Goal: Check status: Check status

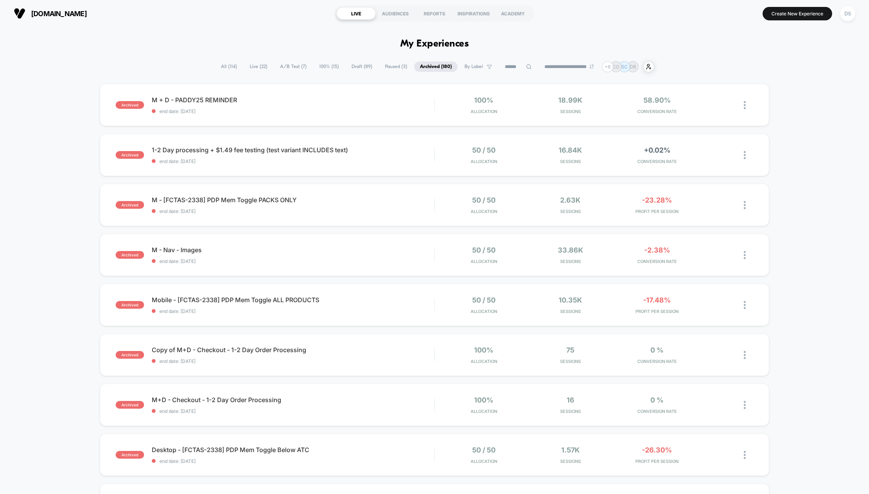
click at [221, 63] on span "All ( 114 )" at bounding box center [229, 66] width 28 height 10
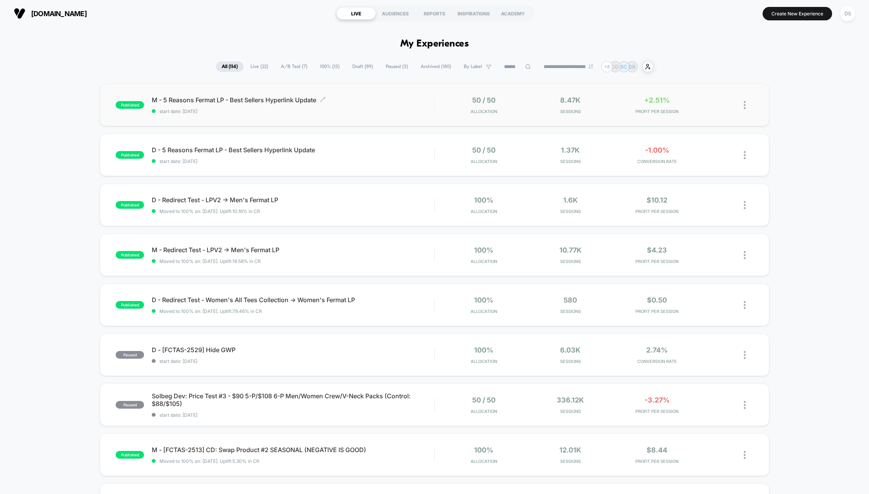
click at [393, 105] on div "M - 5 Reasons Fermat LP - Best Sellers Hyperlink Update Click to edit experienc…" at bounding box center [293, 105] width 282 height 18
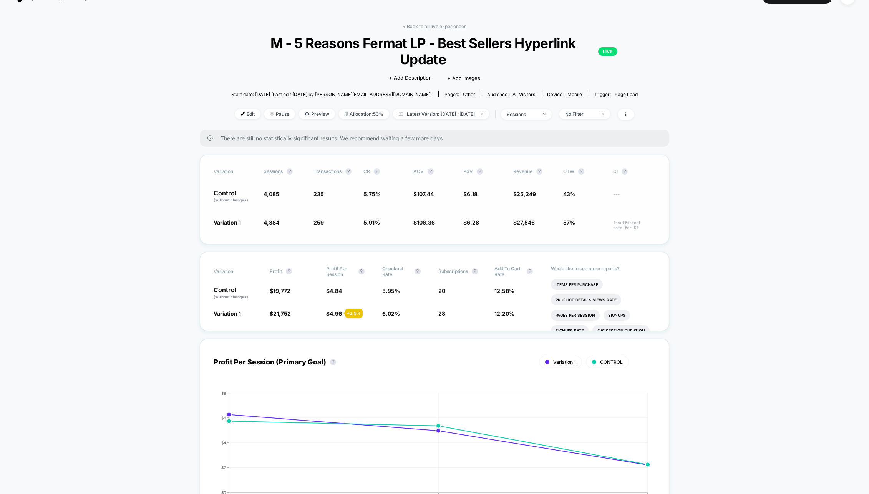
scroll to position [29, 0]
